Goal: Task Accomplishment & Management: Use online tool/utility

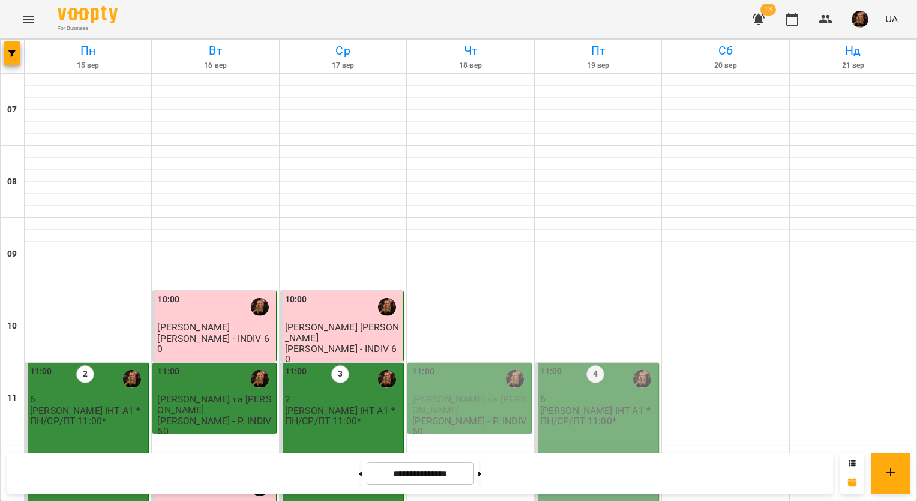
scroll to position [180, 0]
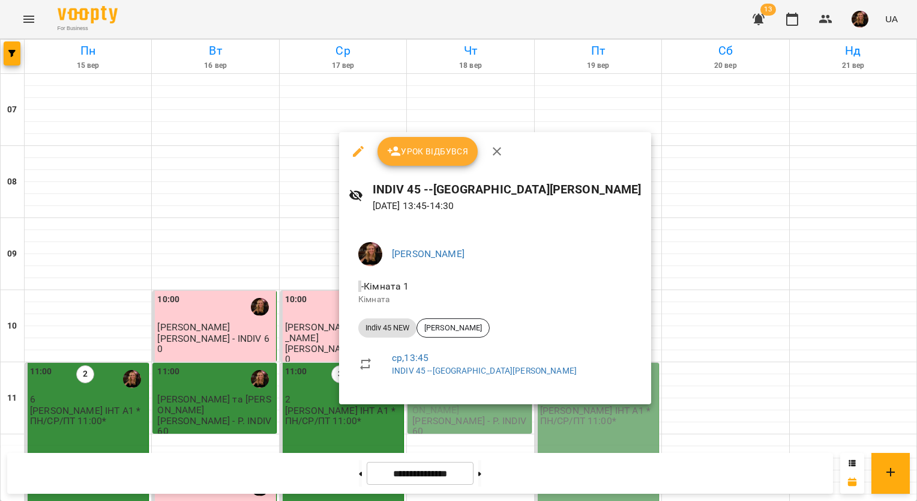
click at [432, 153] on span "Урок відбувся" at bounding box center [428, 151] width 82 height 14
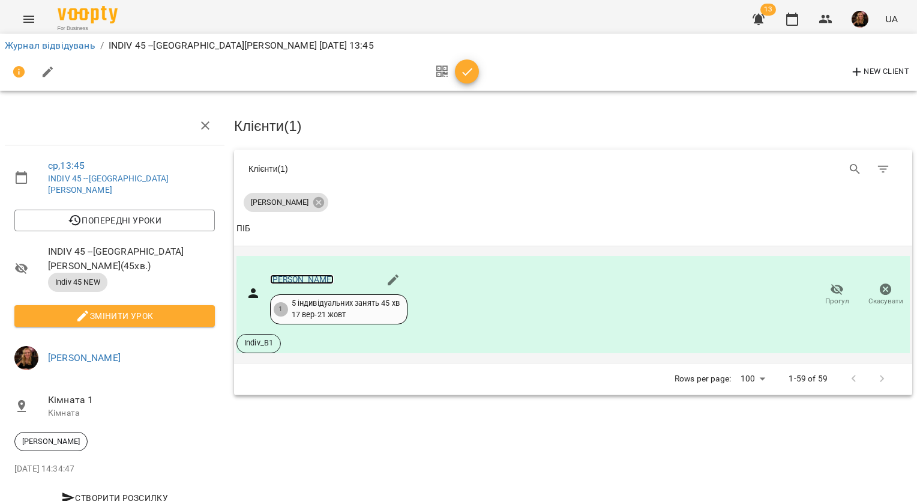
click at [319, 275] on link "[PERSON_NAME]" at bounding box center [302, 279] width 64 height 10
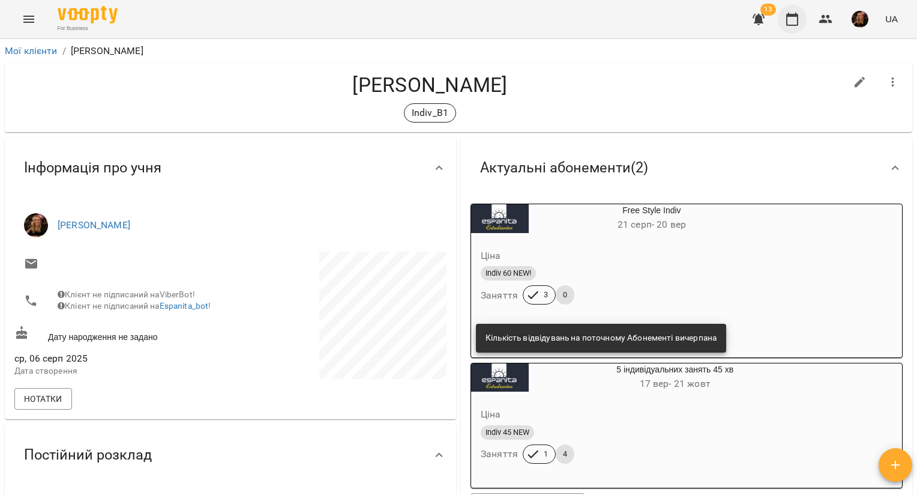
click at [792, 18] on icon "button" at bounding box center [792, 19] width 14 height 14
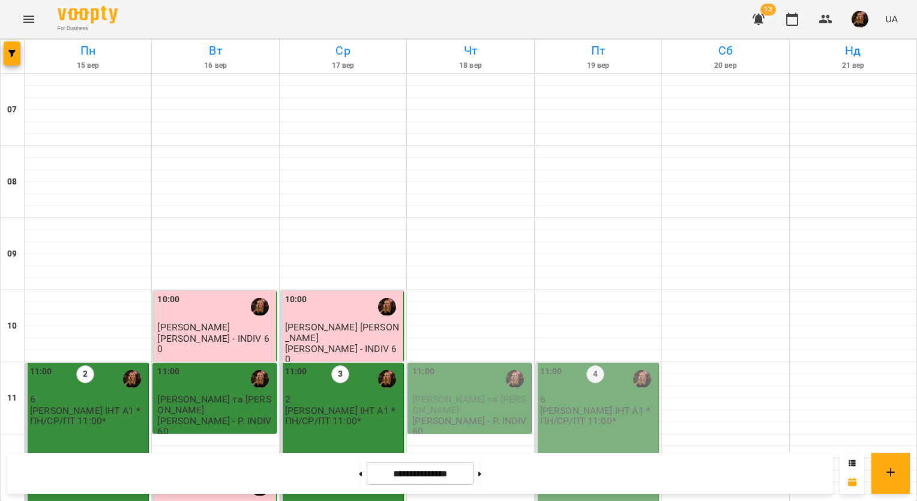
scroll to position [660, 0]
click at [862, 18] on img "button" at bounding box center [860, 19] width 17 height 17
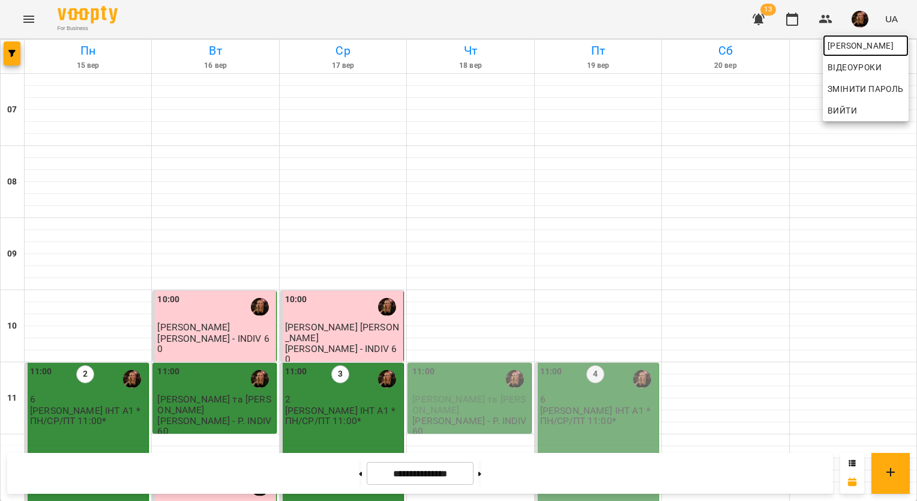
click at [854, 49] on span "Завада Аня" at bounding box center [866, 45] width 76 height 14
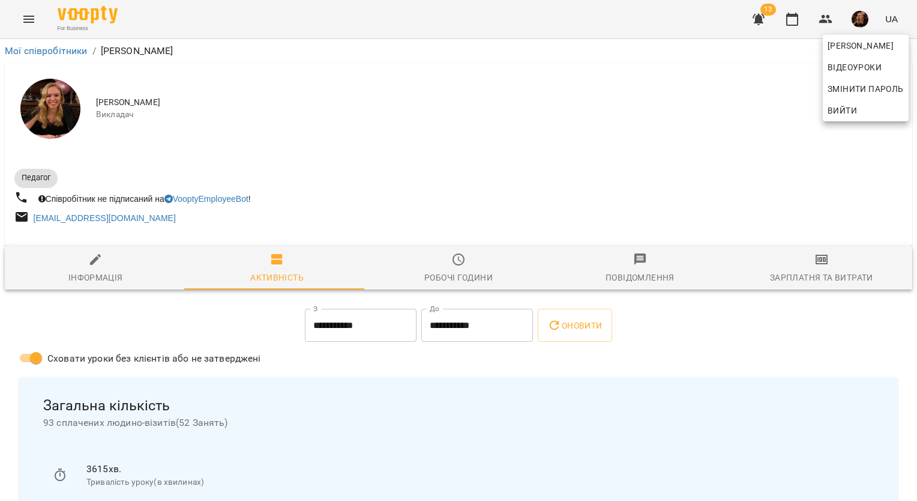
click at [802, 266] on div at bounding box center [458, 250] width 917 height 501
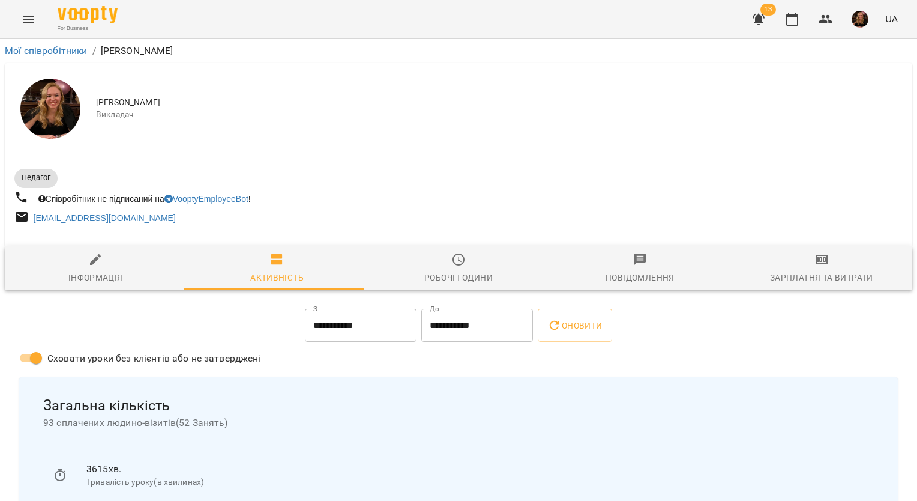
click at [802, 266] on span "Зарплатня та Витрати" at bounding box center [821, 268] width 167 height 32
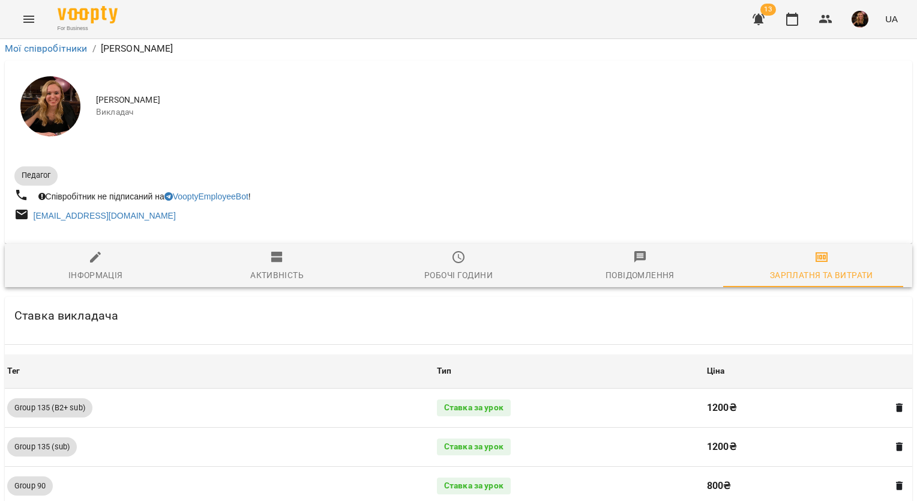
scroll to position [1217, 0]
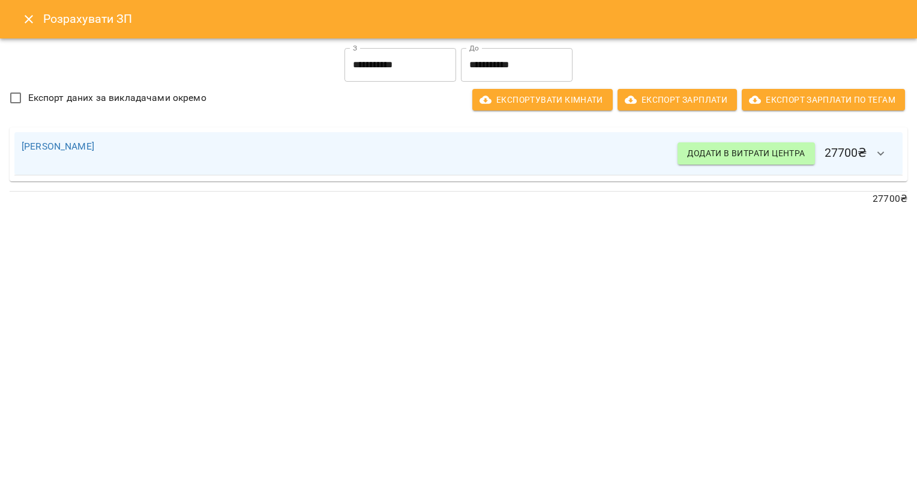
click at [413, 60] on input "**********" at bounding box center [401, 65] width 112 height 34
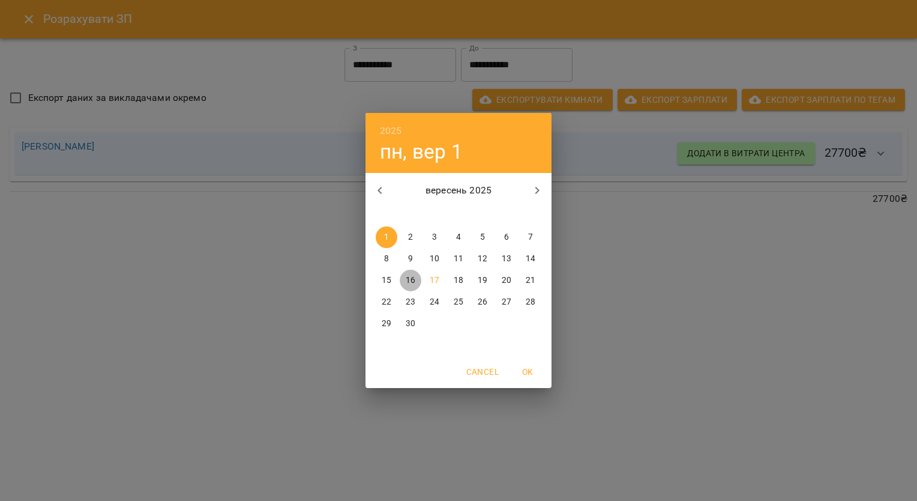
click at [411, 277] on p "16" at bounding box center [411, 280] width 10 height 12
type input "**********"
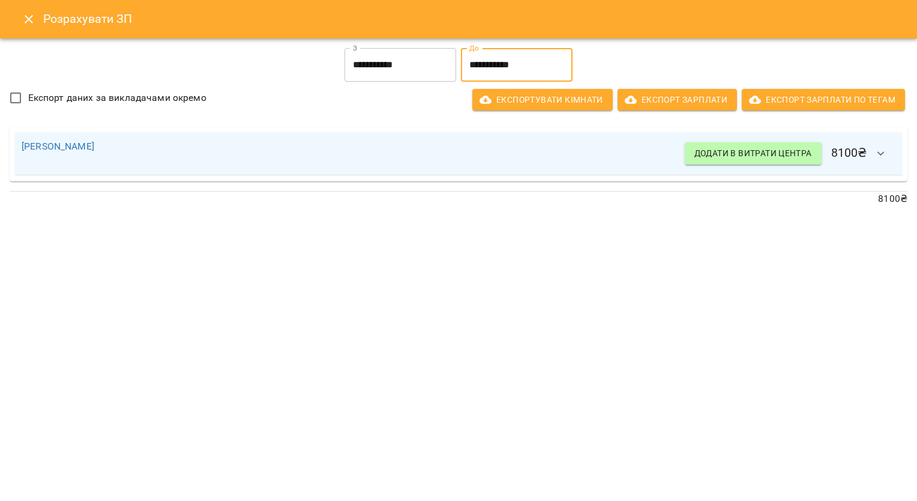
click at [510, 64] on input "**********" at bounding box center [517, 65] width 112 height 34
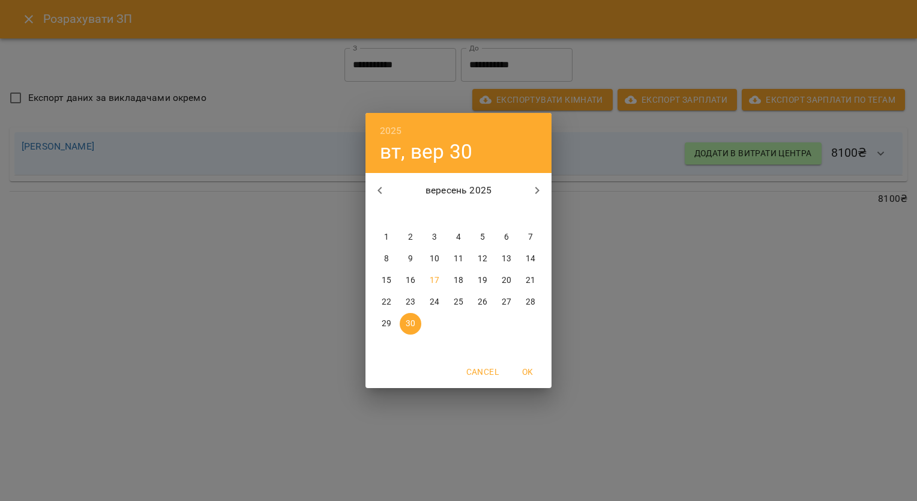
click at [429, 288] on button "17" at bounding box center [435, 281] width 22 height 22
type input "**********"
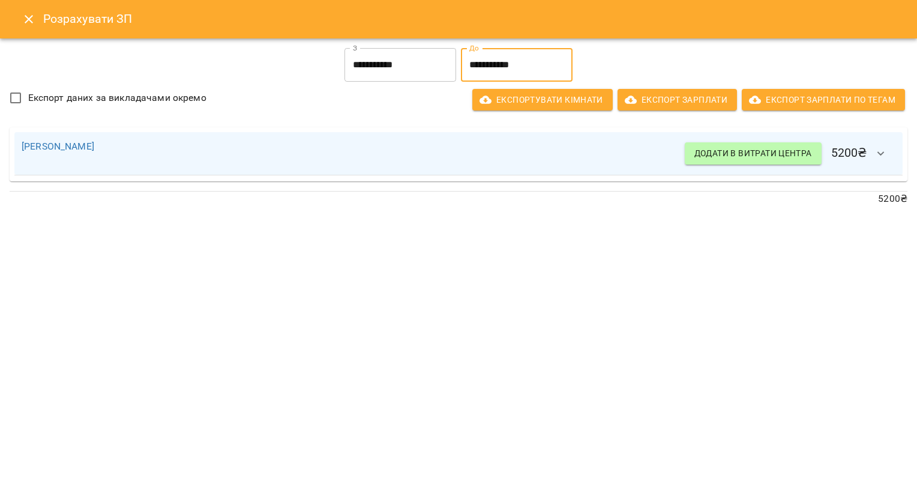
click at [878, 154] on icon "button" at bounding box center [881, 153] width 14 height 14
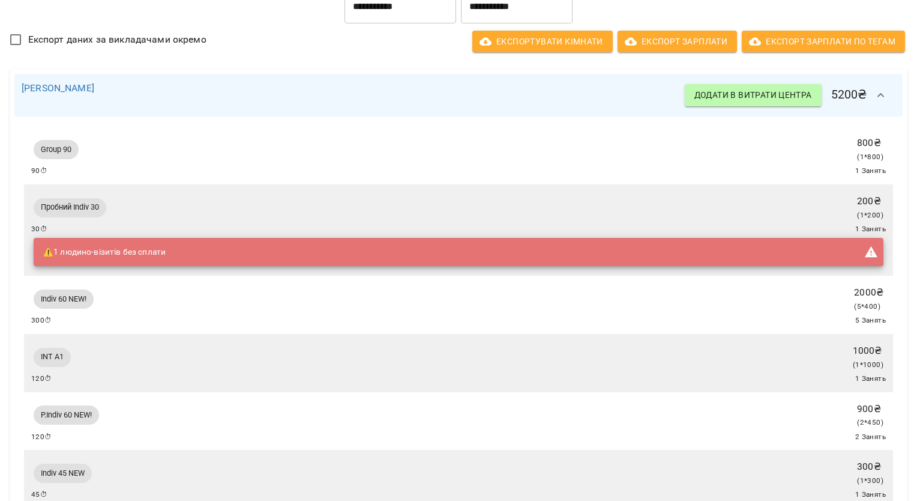
scroll to position [0, 0]
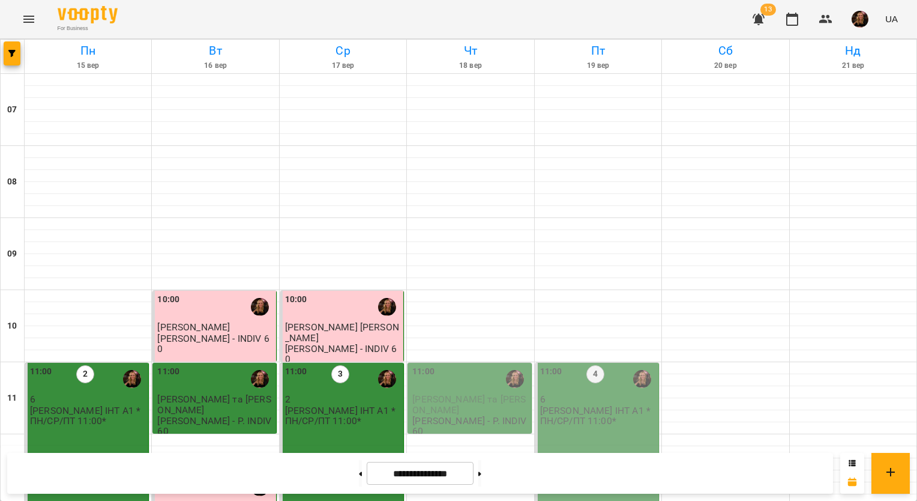
scroll to position [120, 0]
click at [481, 476] on button at bounding box center [479, 473] width 3 height 26
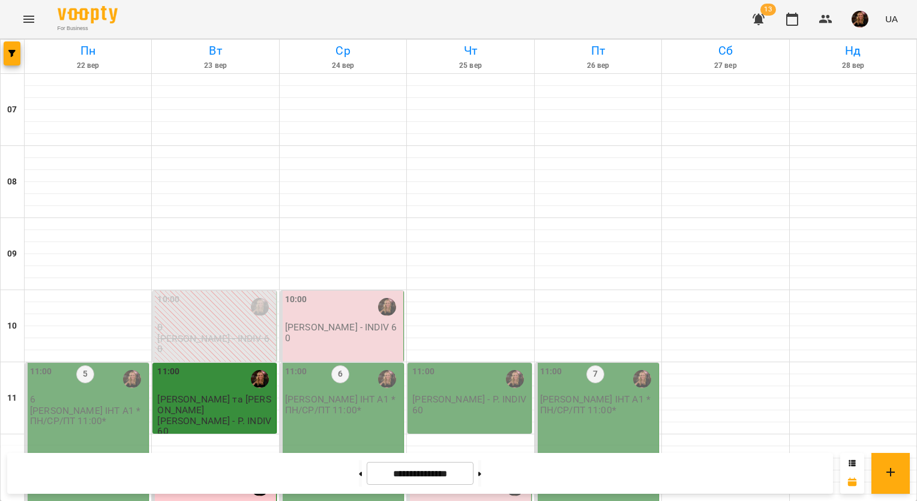
scroll to position [180, 0]
click at [481, 478] on button at bounding box center [479, 473] width 3 height 26
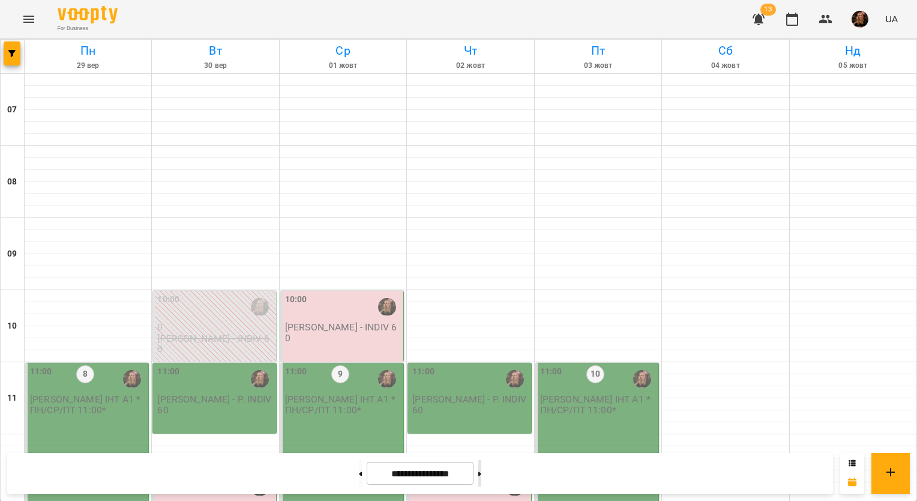
click at [481, 478] on button at bounding box center [479, 473] width 3 height 26
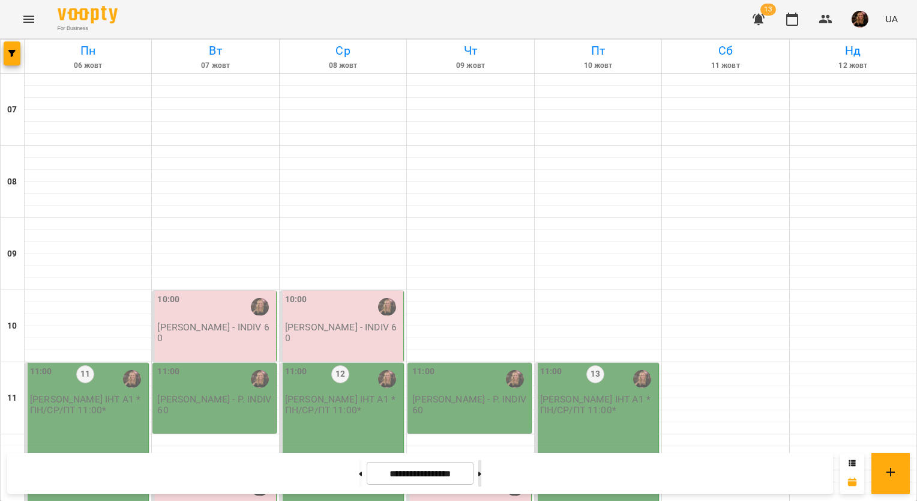
click at [481, 474] on icon at bounding box center [479, 473] width 3 height 5
click at [481, 474] on button at bounding box center [479, 473] width 3 height 26
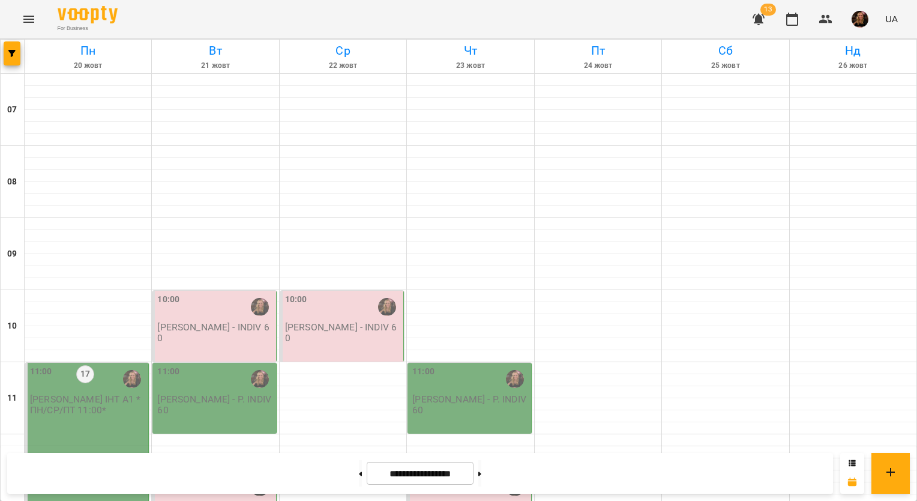
scroll to position [60, 0]
click at [359, 474] on button at bounding box center [360, 473] width 3 height 26
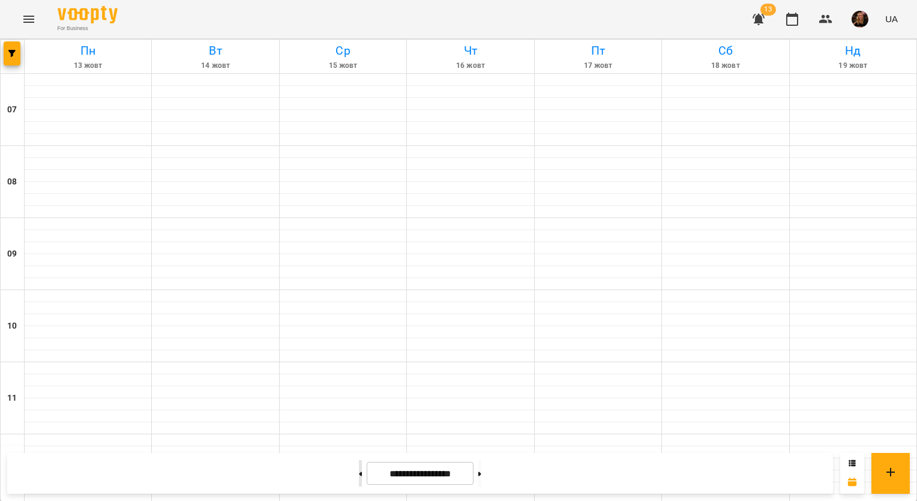
click at [359, 474] on button at bounding box center [360, 473] width 3 height 26
click at [359, 475] on button at bounding box center [360, 473] width 3 height 26
type input "**********"
